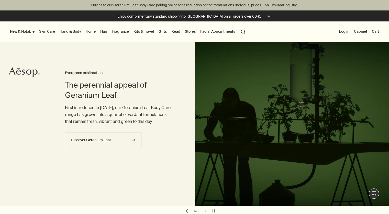
click at [48, 30] on link "Skin Care" at bounding box center [47, 31] width 18 height 7
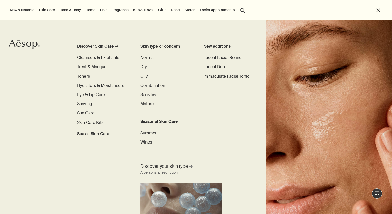
click at [143, 67] on span "Dry" at bounding box center [143, 66] width 7 height 5
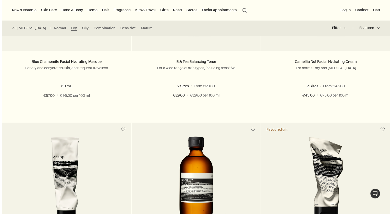
scroll to position [204, 0]
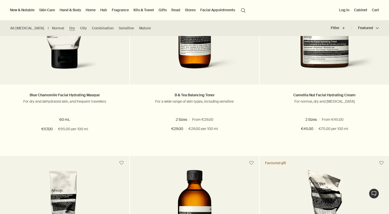
click at [46, 10] on link "Skin Care" at bounding box center [47, 10] width 18 height 7
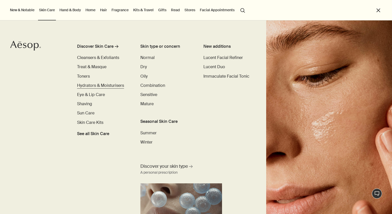
click at [104, 87] on span "Hydrators & Moisturisers" at bounding box center [100, 85] width 47 height 5
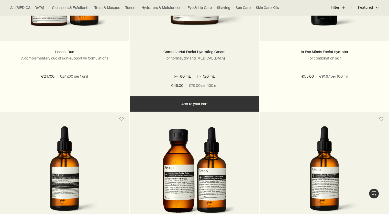
scroll to position [307, 0]
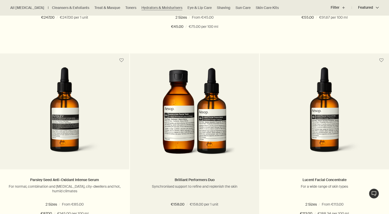
click at [190, 100] on img at bounding box center [194, 114] width 83 height 95
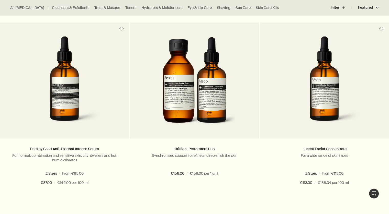
scroll to position [358, 0]
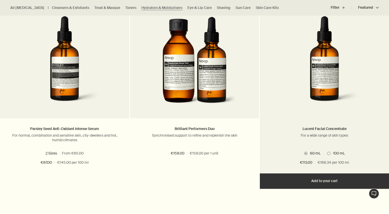
click at [328, 152] on span at bounding box center [328, 153] width 3 height 3
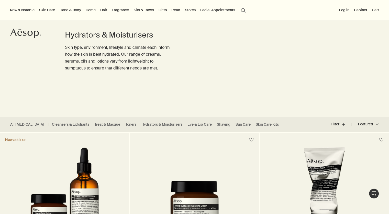
scroll to position [0, 0]
